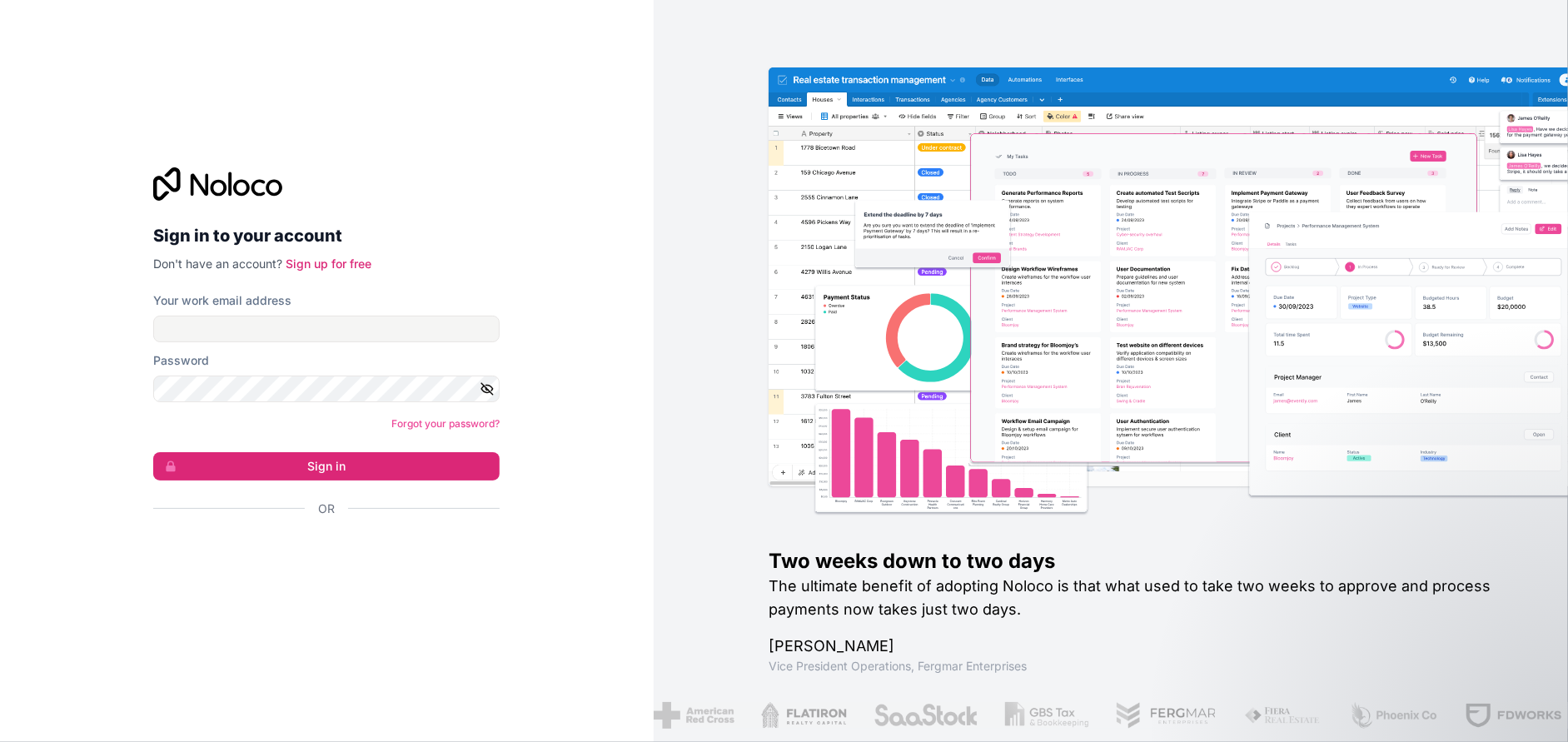
click at [198, 180] on icon at bounding box center [199, 184] width 18 height 22
drag, startPoint x: 1069, startPoint y: 471, endPoint x: 1062, endPoint y: 476, distance: 8.6
